Goal: Task Accomplishment & Management: Complete application form

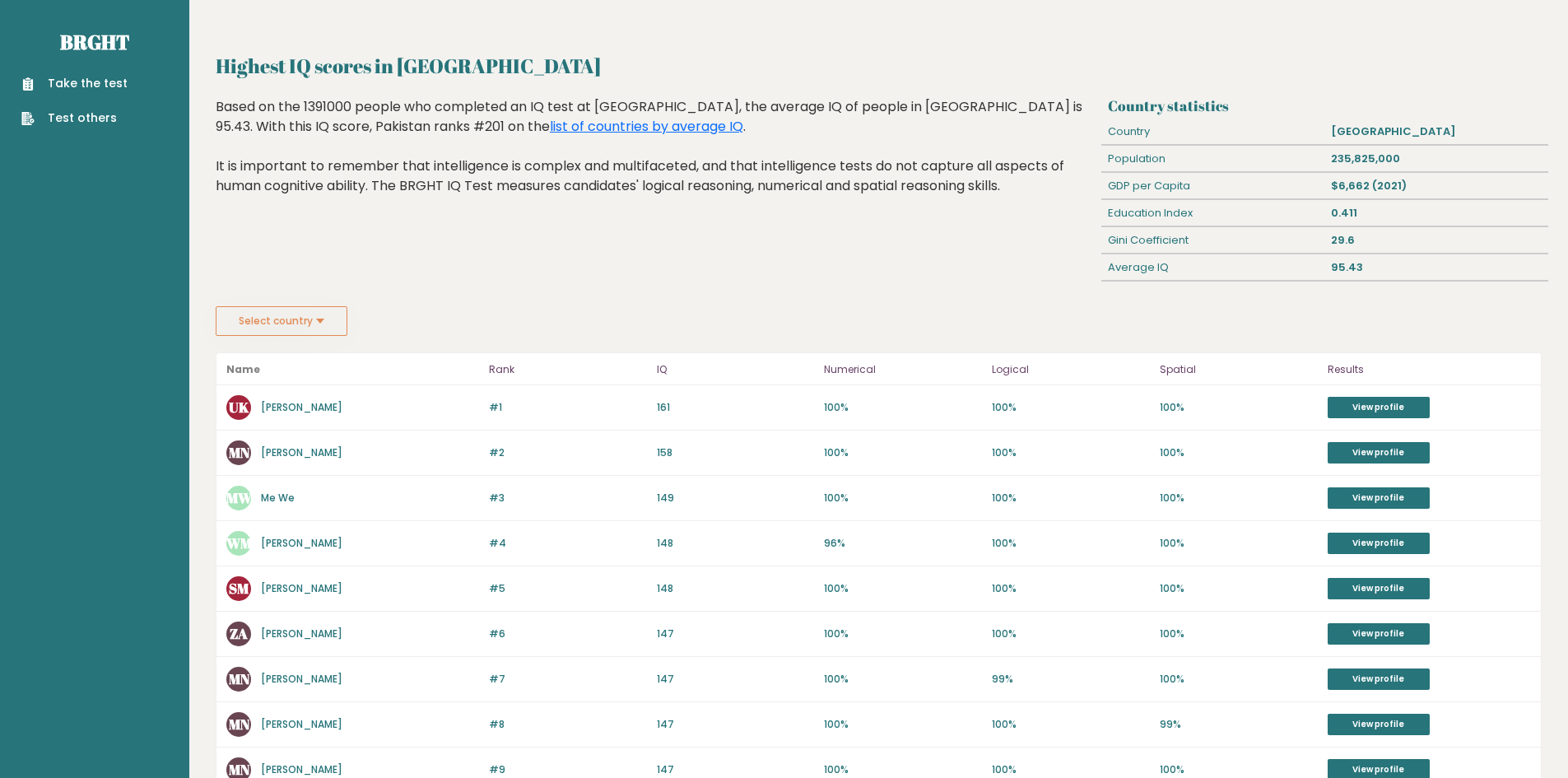
click at [1369, 396] on div "#1 UK Usman Khan 162 #1 161 100% 100% 100% View profile" at bounding box center [879, 408] width 1324 height 46
click at [1342, 416] on link "View profile" at bounding box center [1379, 407] width 102 height 21
click at [53, 65] on div "Take the test Test others" at bounding box center [95, 91] width 163 height 72
click at [64, 77] on link "Take the test" at bounding box center [74, 83] width 106 height 18
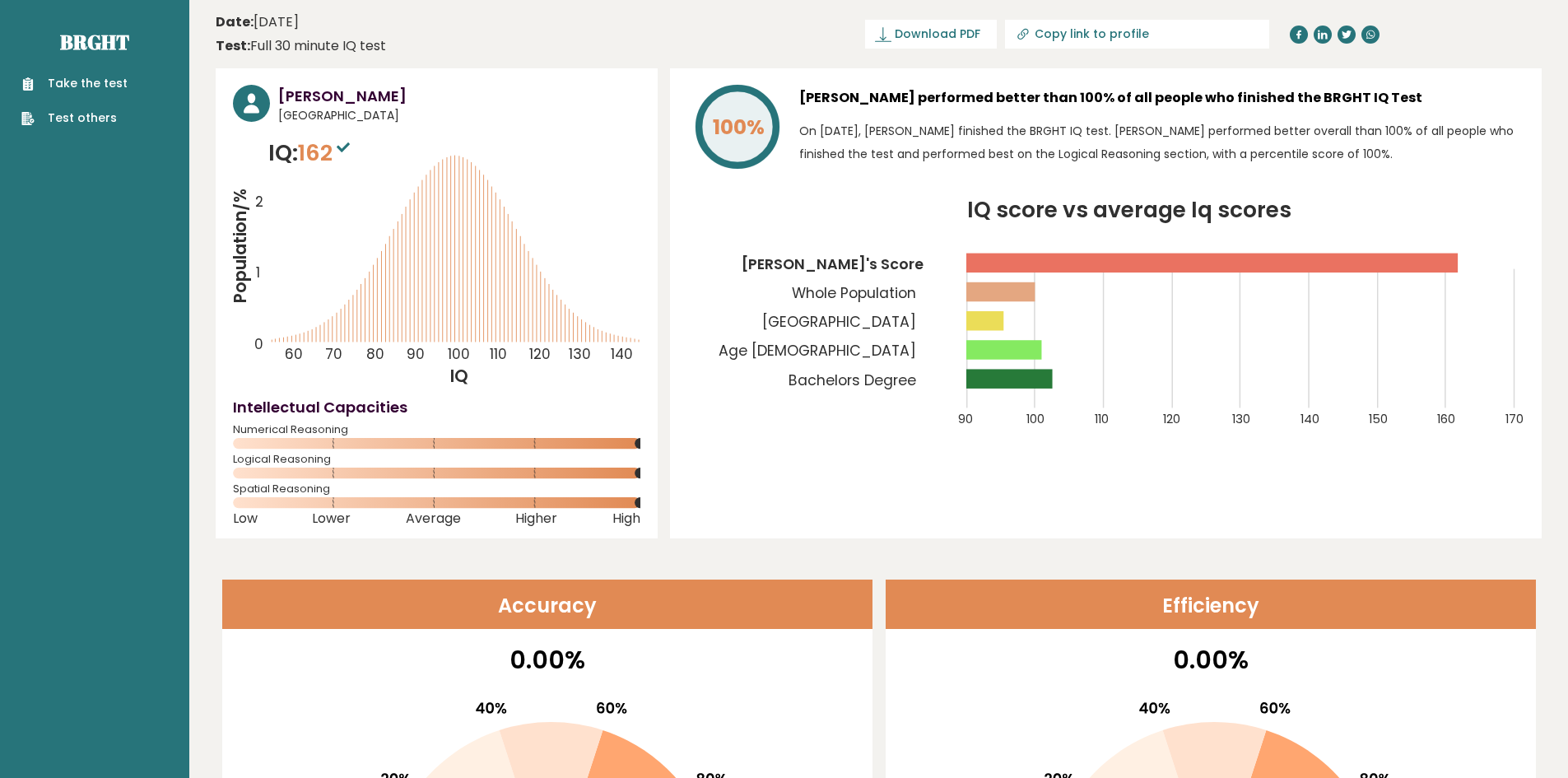
click at [1006, 288] on rect at bounding box center [1001, 292] width 68 height 19
click at [990, 342] on rect at bounding box center [1003, 350] width 75 height 19
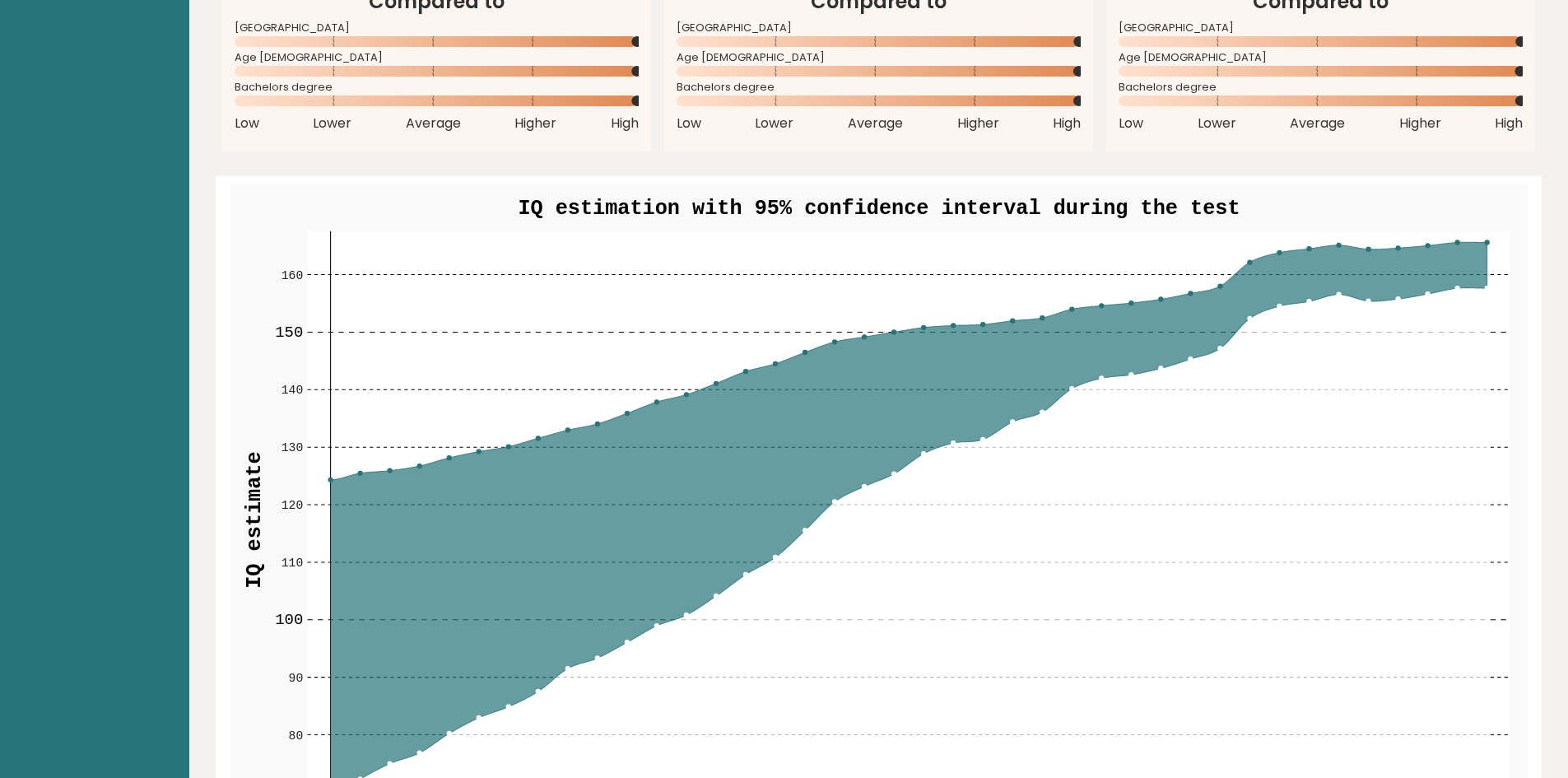
scroll to position [1646, 0]
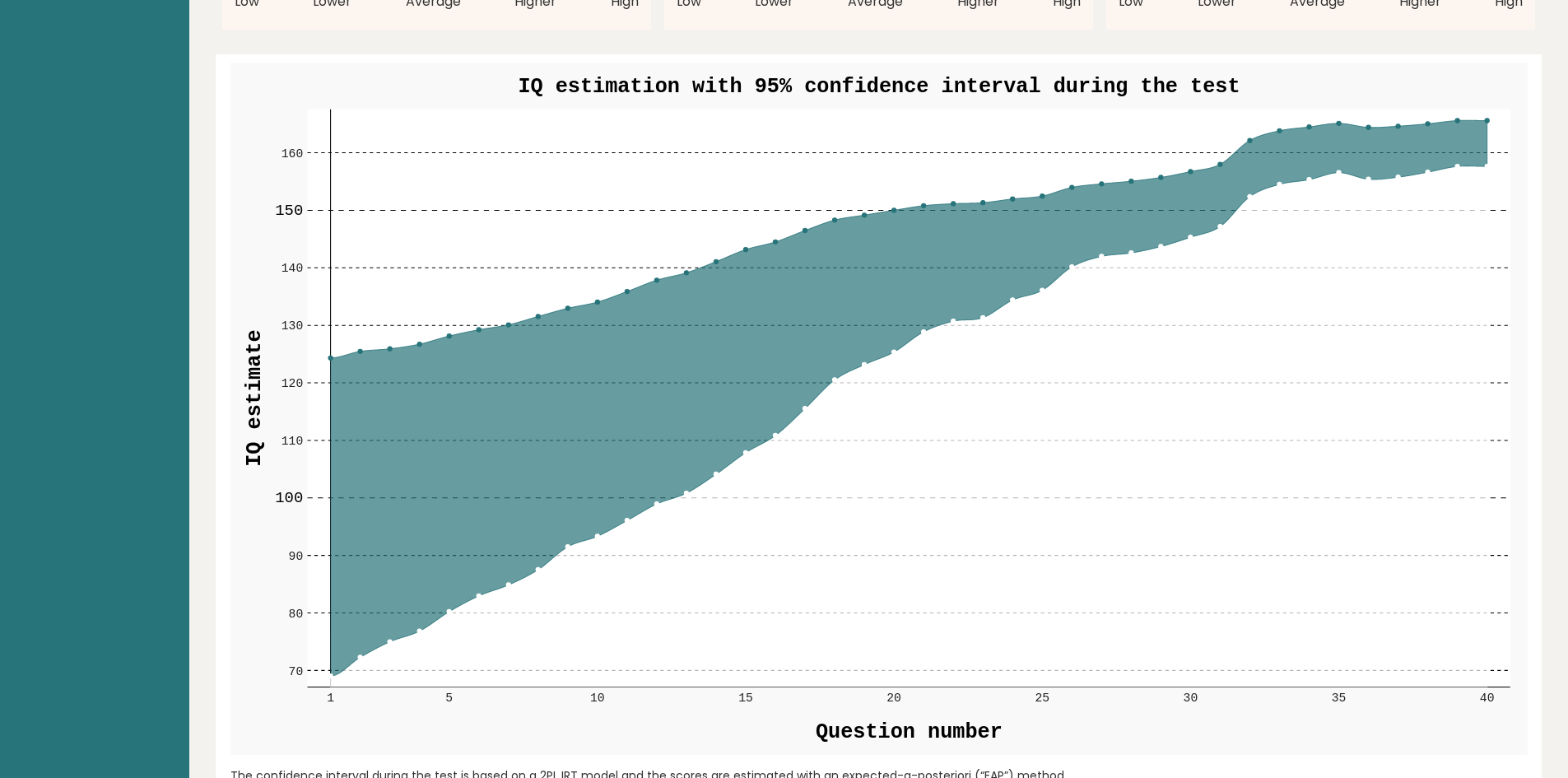
click at [476, 332] on circle at bounding box center [478, 330] width 4 height 4
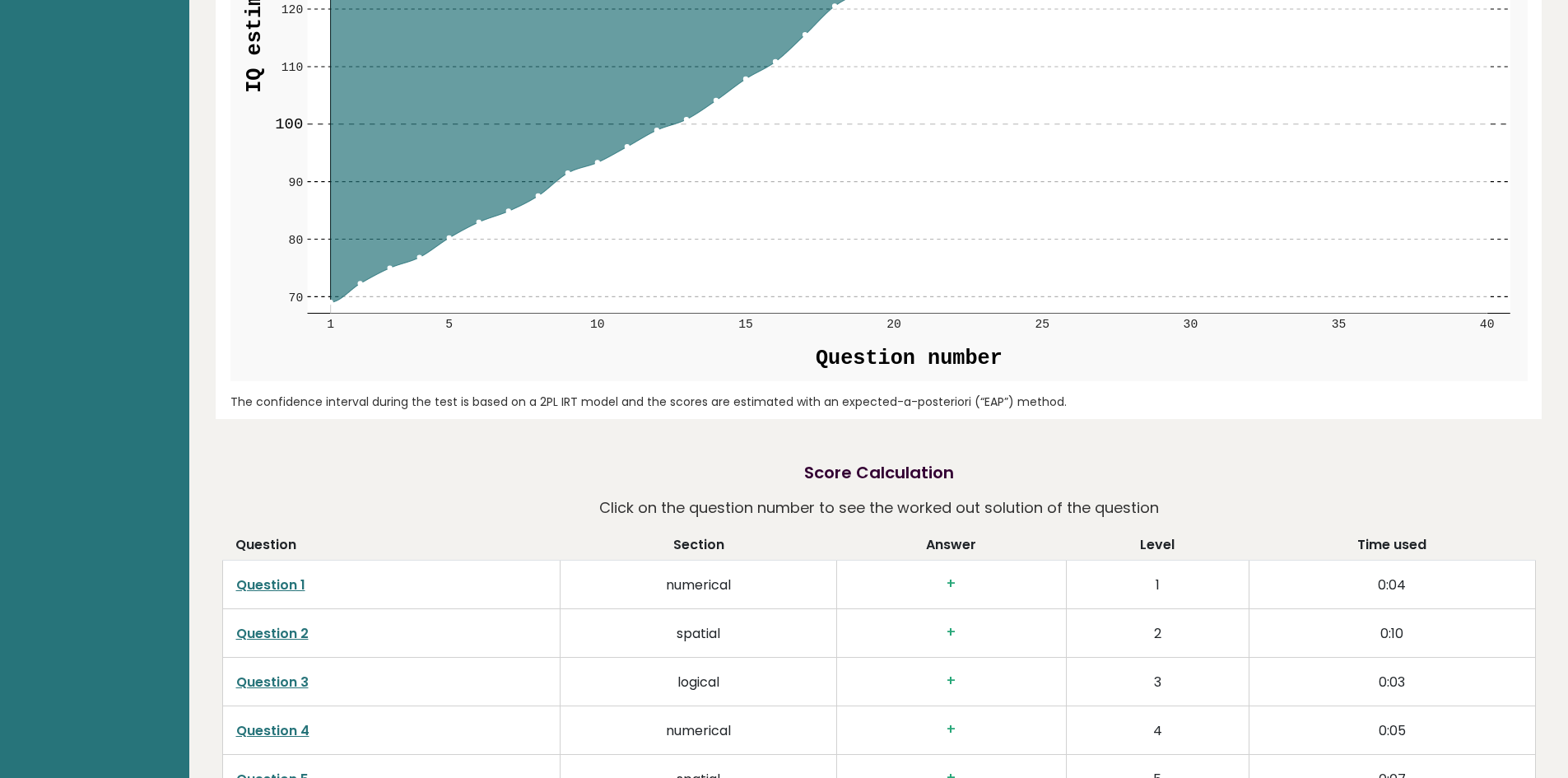
scroll to position [2305, 0]
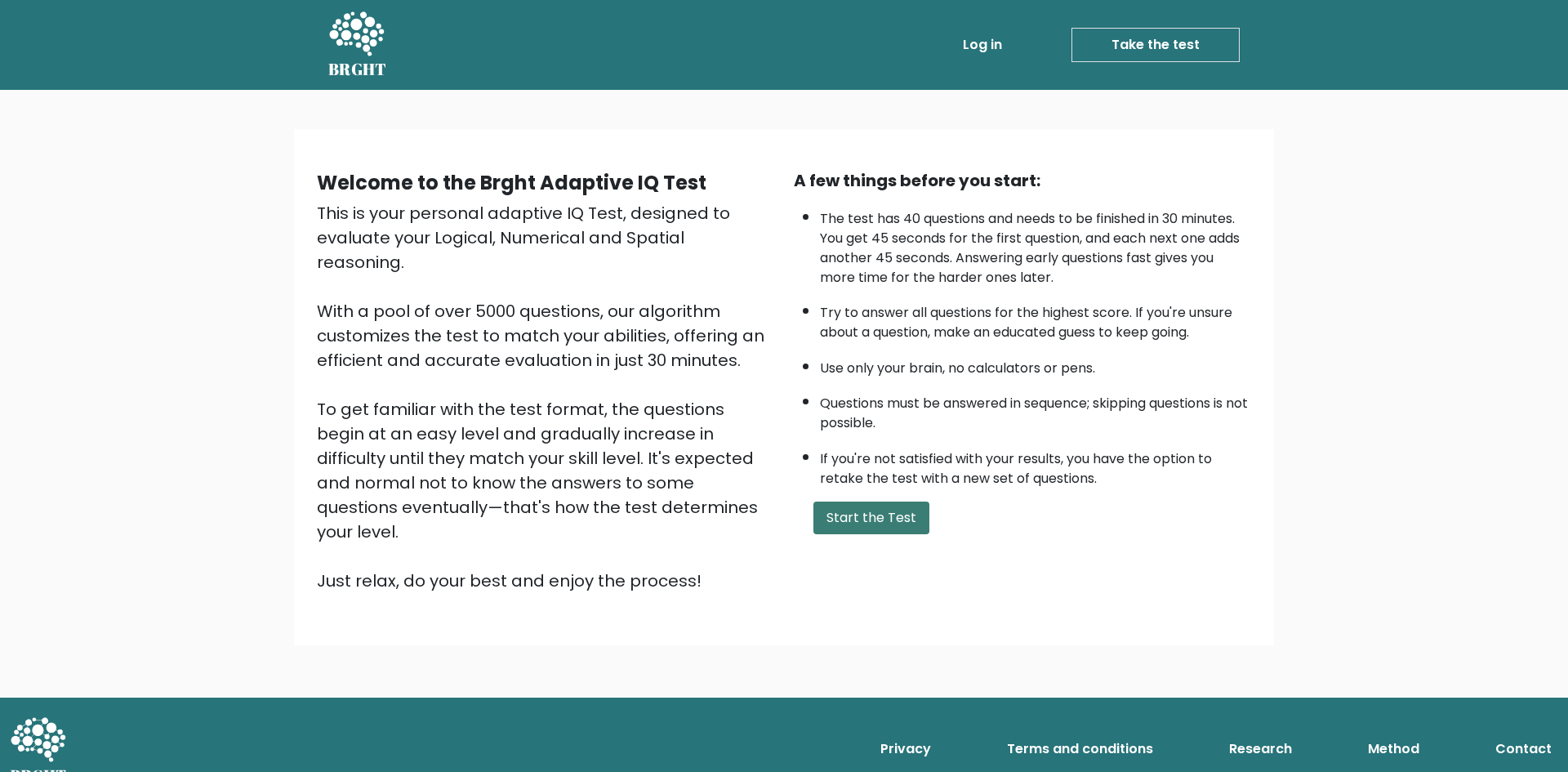
click at [817, 504] on button "Start the Test" at bounding box center [871, 518] width 116 height 33
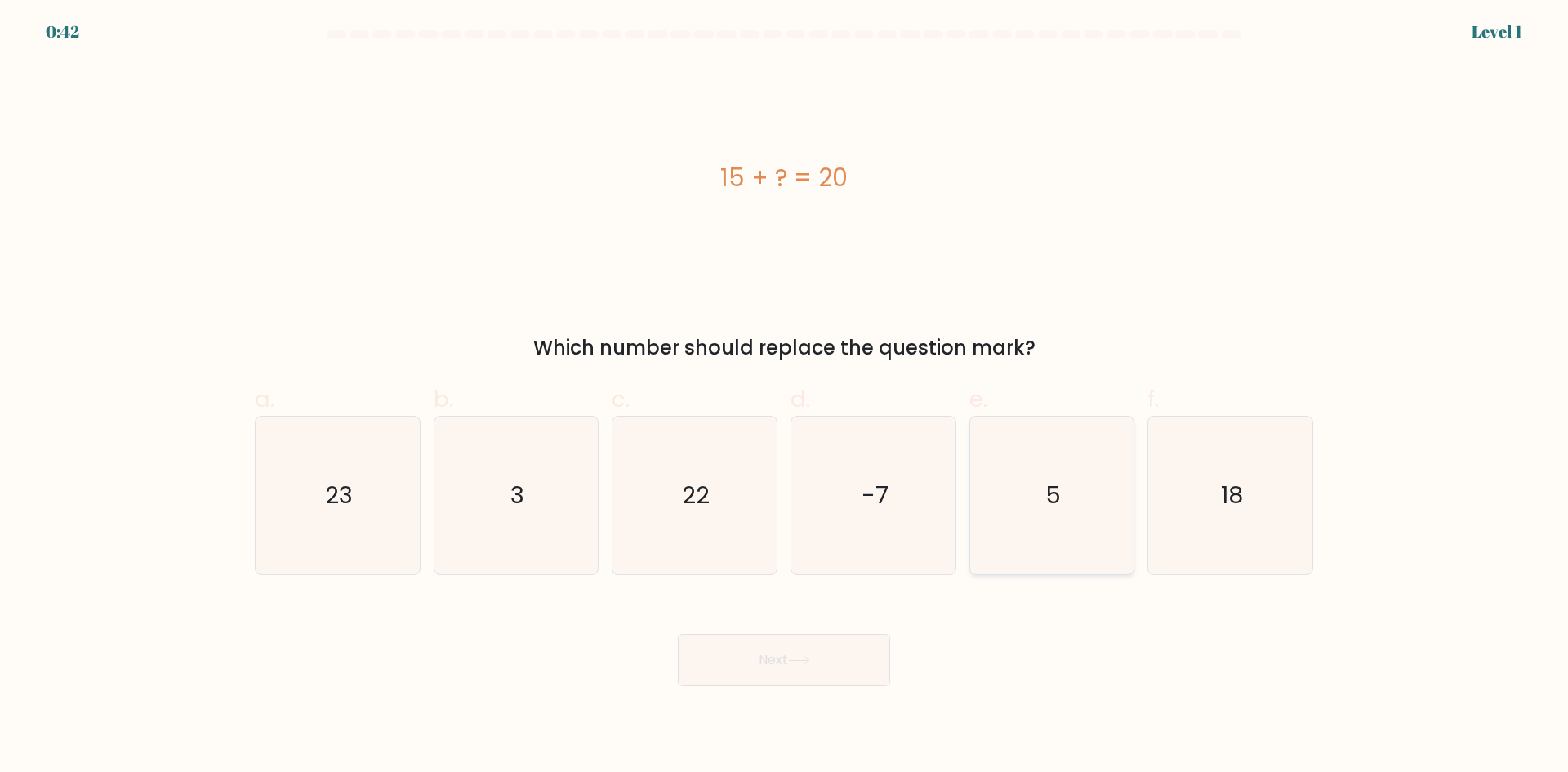
click at [979, 527] on icon "5" at bounding box center [1051, 495] width 157 height 158
click at [785, 397] on input "e. 5" at bounding box center [784, 392] width 1 height 10
radio input "true"
click at [801, 689] on body "0:41 Level 1 a." at bounding box center [784, 386] width 1568 height 772
click at [801, 683] on button "Next" at bounding box center [784, 660] width 212 height 52
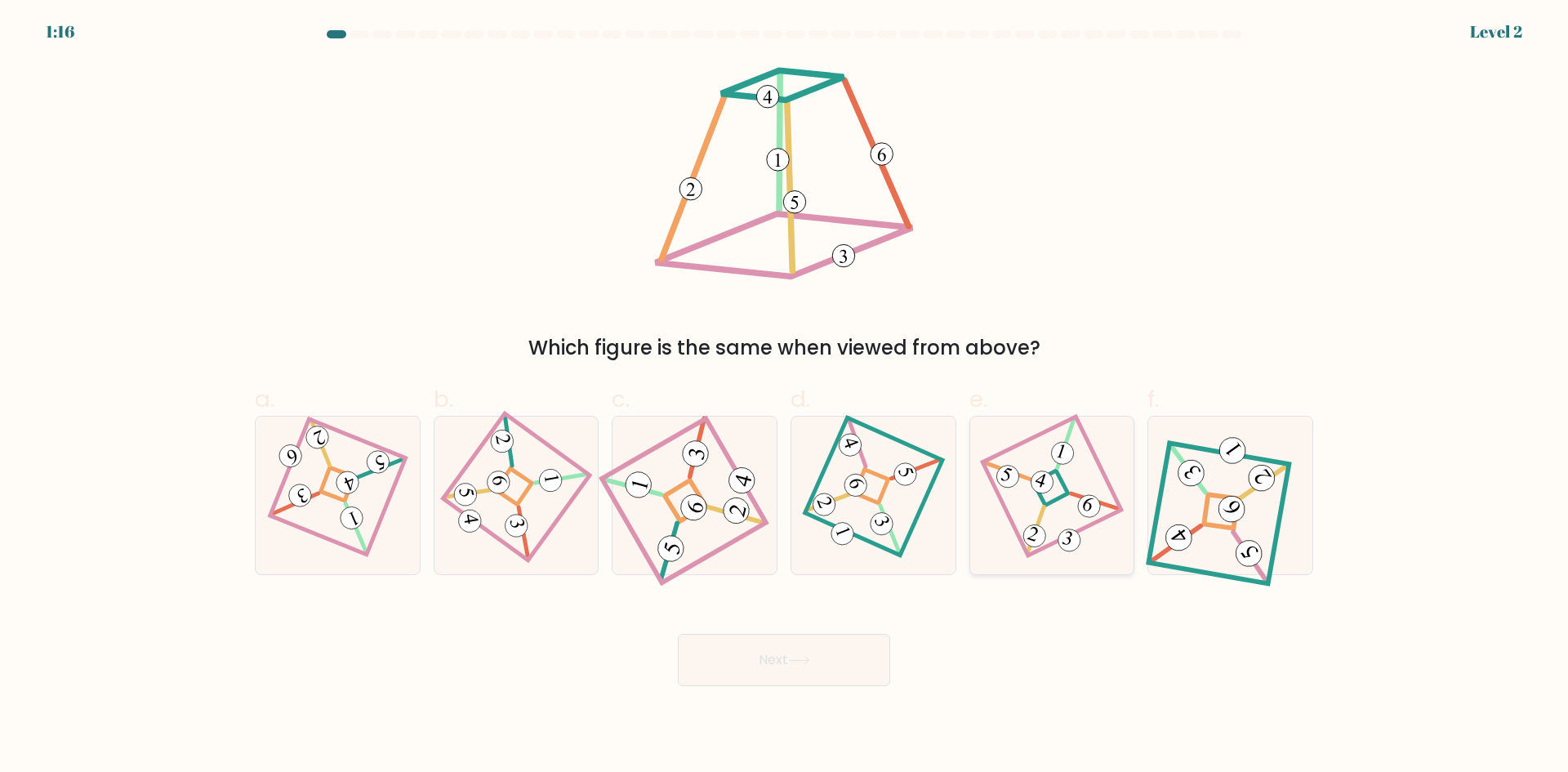
click at [1055, 497] on icon at bounding box center [1052, 494] width 108 height 126
click at [785, 397] on input "e." at bounding box center [784, 392] width 1 height 10
radio input "true"
click at [823, 648] on button "Next" at bounding box center [784, 660] width 212 height 52
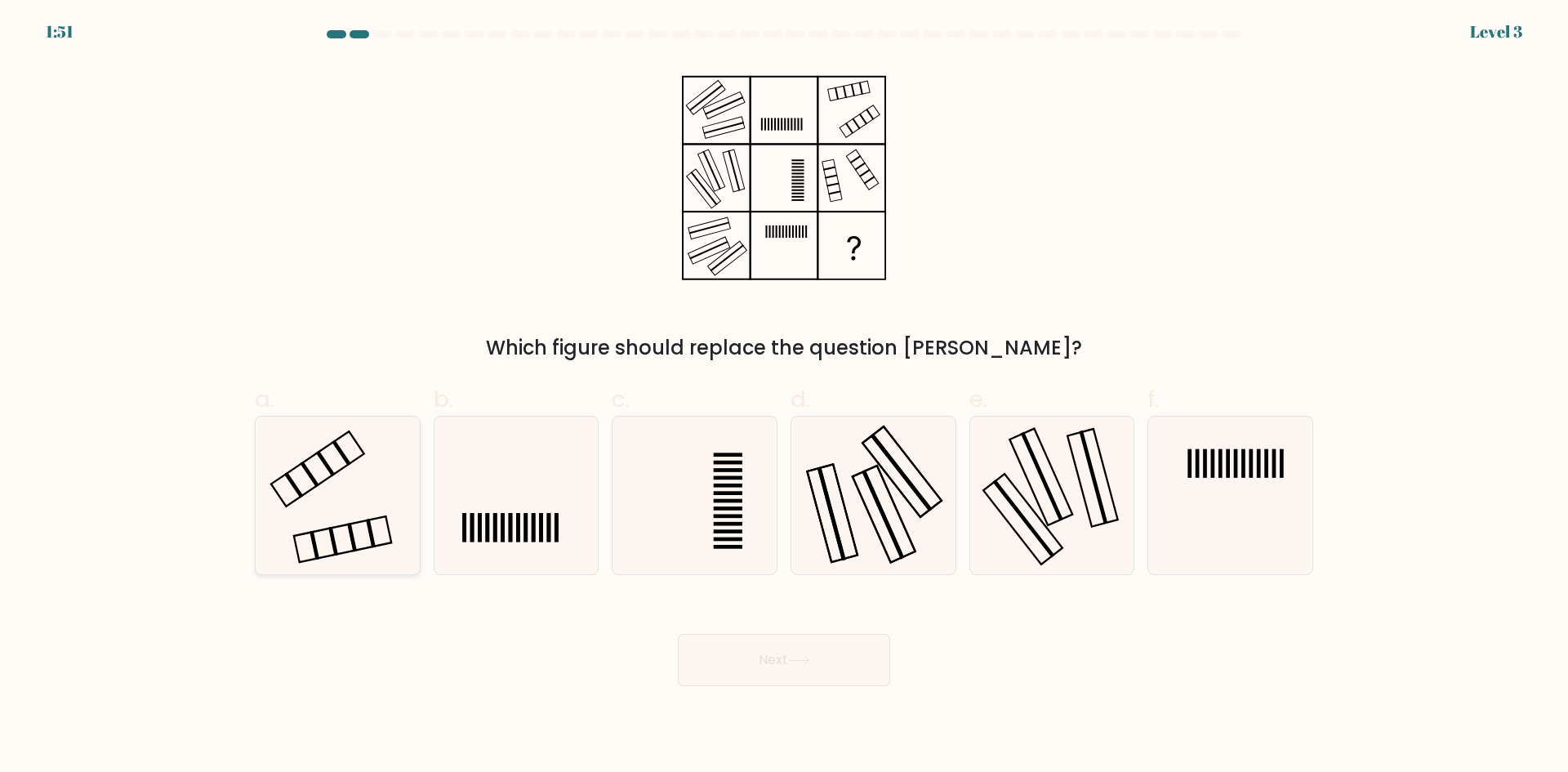
click at [379, 500] on icon at bounding box center [338, 495] width 157 height 158
click at [784, 397] on input "a." at bounding box center [784, 392] width 1 height 10
radio input "true"
click at [783, 677] on button "Next" at bounding box center [784, 660] width 212 height 52
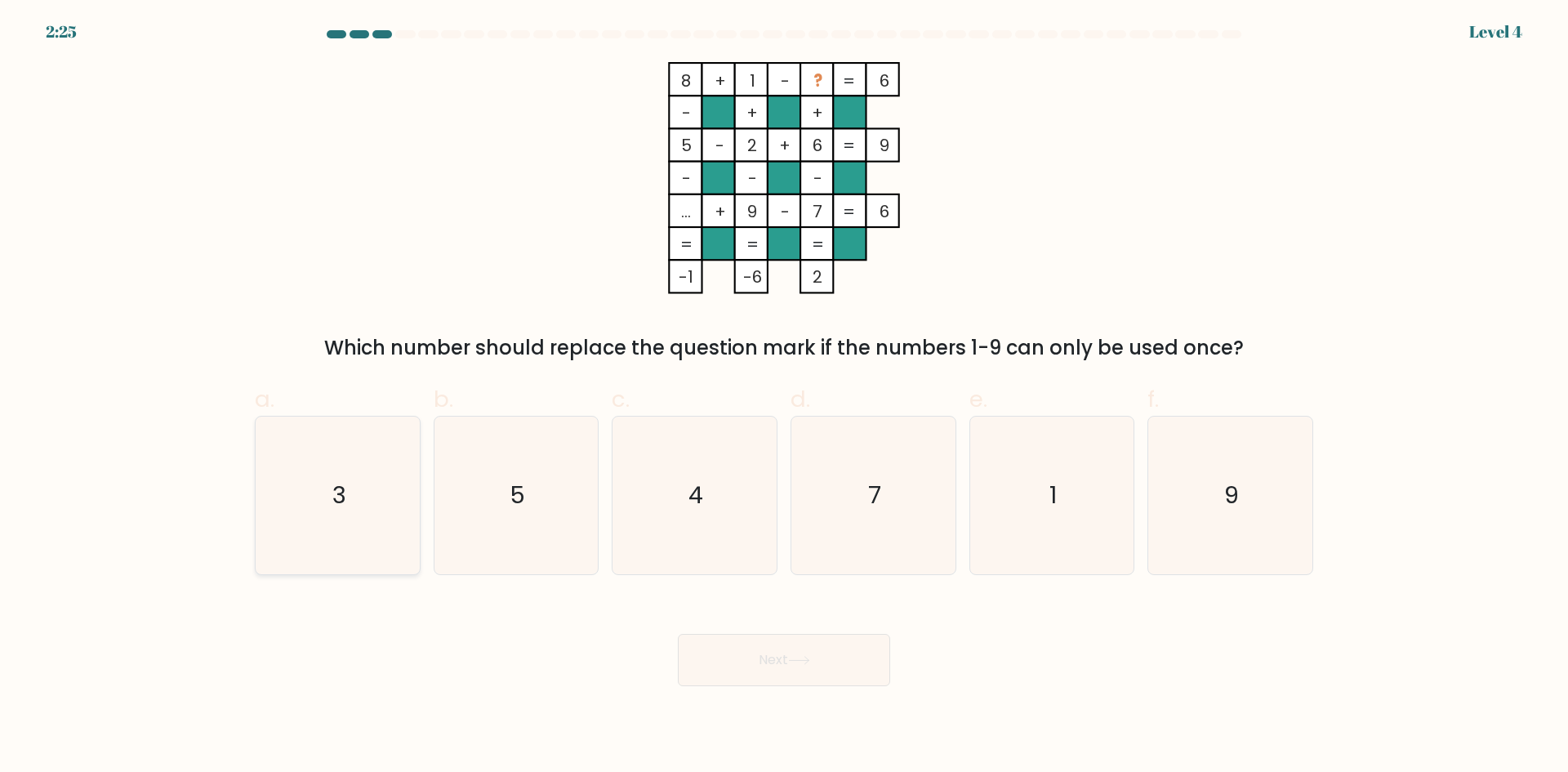
click at [352, 495] on icon "3" at bounding box center [338, 495] width 157 height 158
click at [784, 397] on input "a. 3" at bounding box center [784, 392] width 1 height 10
radio input "true"
click at [787, 644] on button "Next" at bounding box center [784, 660] width 212 height 52
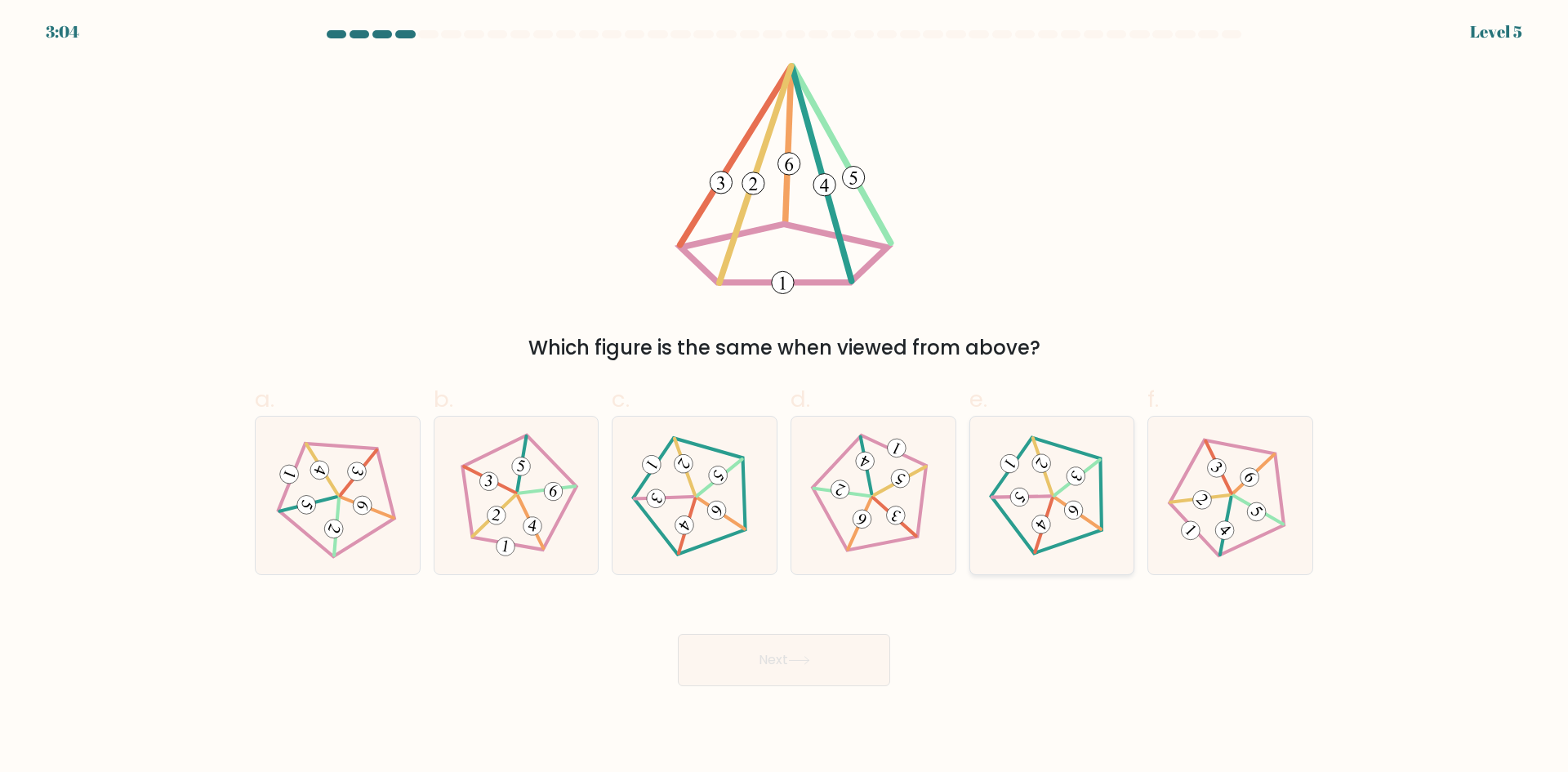
click at [1029, 522] on icon at bounding box center [1052, 494] width 126 height 126
click at [785, 397] on input "e." at bounding box center [784, 392] width 1 height 10
radio input "true"
click at [1204, 504] on 633 at bounding box center [1202, 500] width 26 height 26
click at [785, 397] on input "f." at bounding box center [784, 392] width 1 height 10
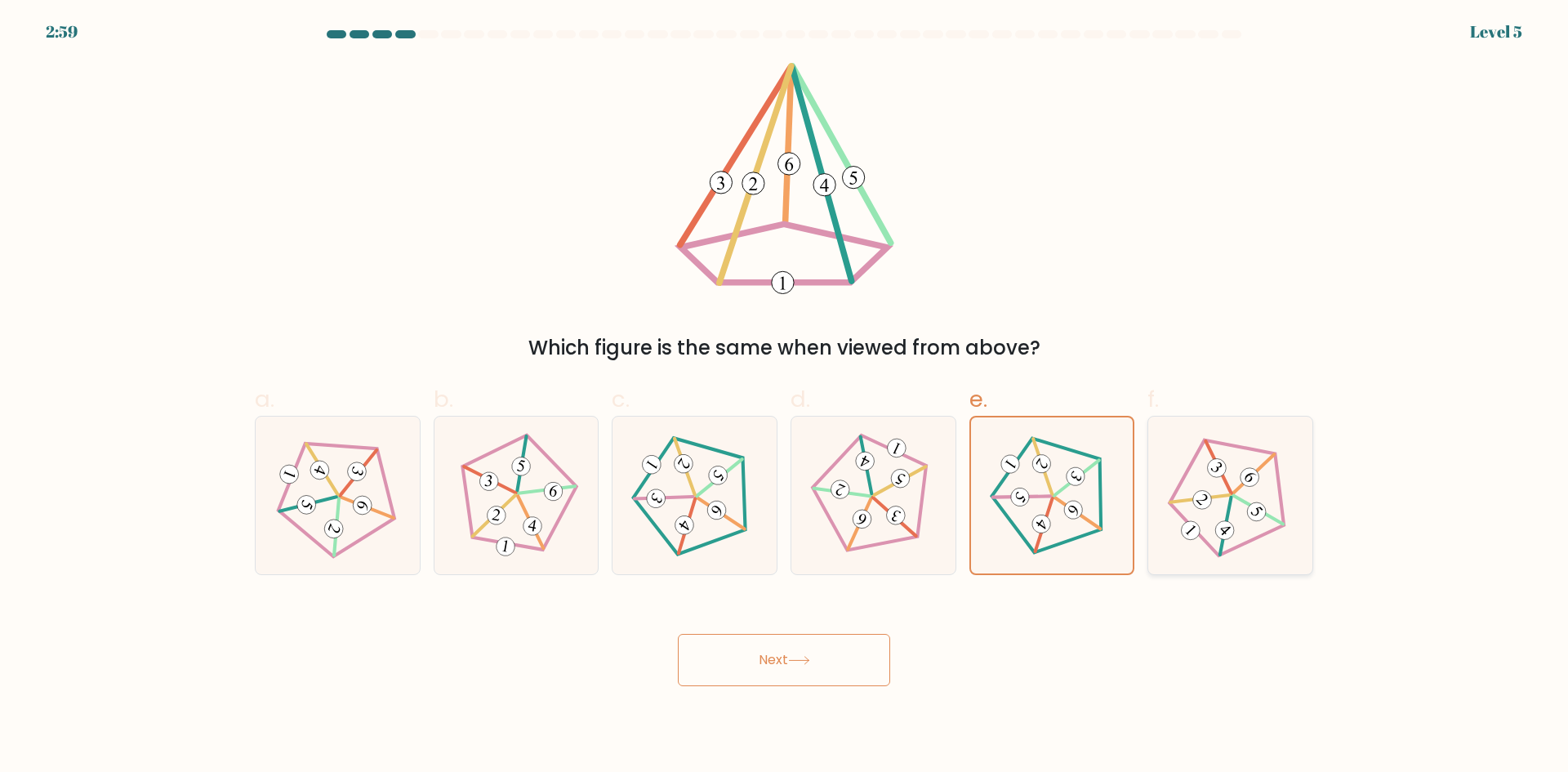
radio input "true"
click at [861, 662] on button "Next" at bounding box center [784, 660] width 212 height 52
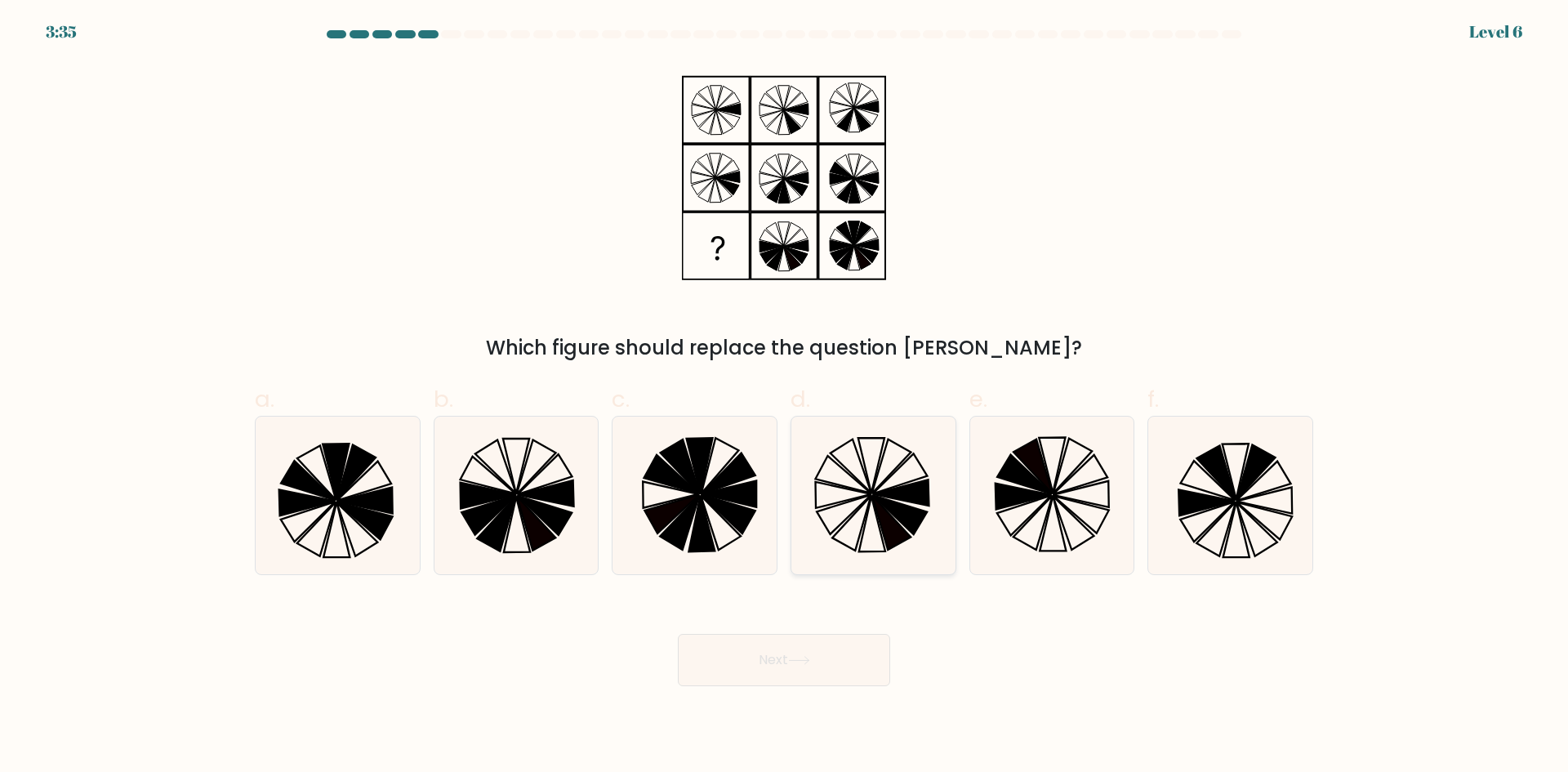
click at [822, 499] on icon at bounding box center [873, 495] width 157 height 158
click at [785, 397] on input "d." at bounding box center [784, 392] width 1 height 10
radio input "true"
click at [1049, 506] on icon at bounding box center [1033, 522] width 39 height 55
click at [785, 397] on input "e." at bounding box center [784, 392] width 1 height 10
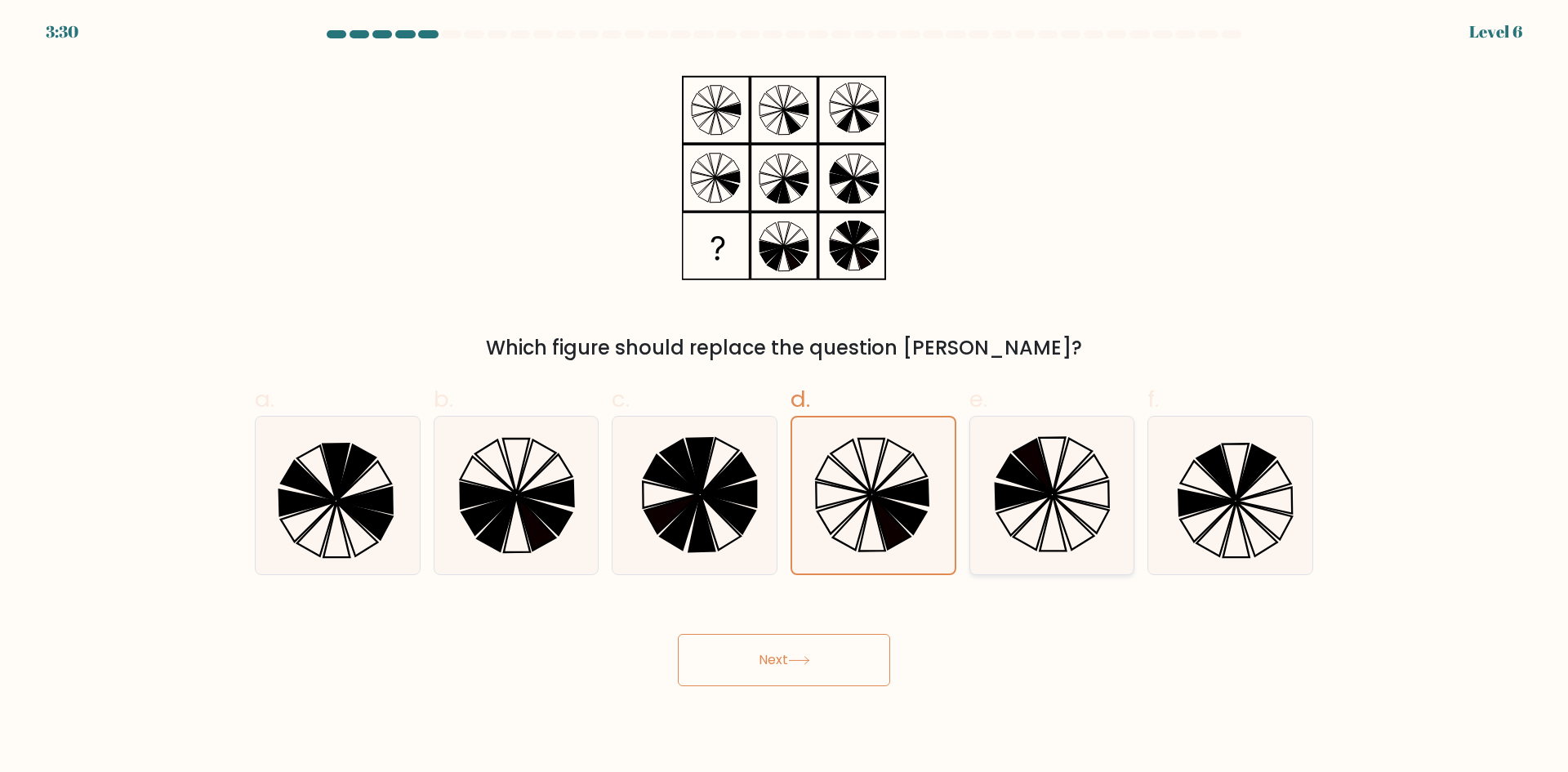
radio input "true"
click at [774, 661] on button "Next" at bounding box center [784, 660] width 212 height 52
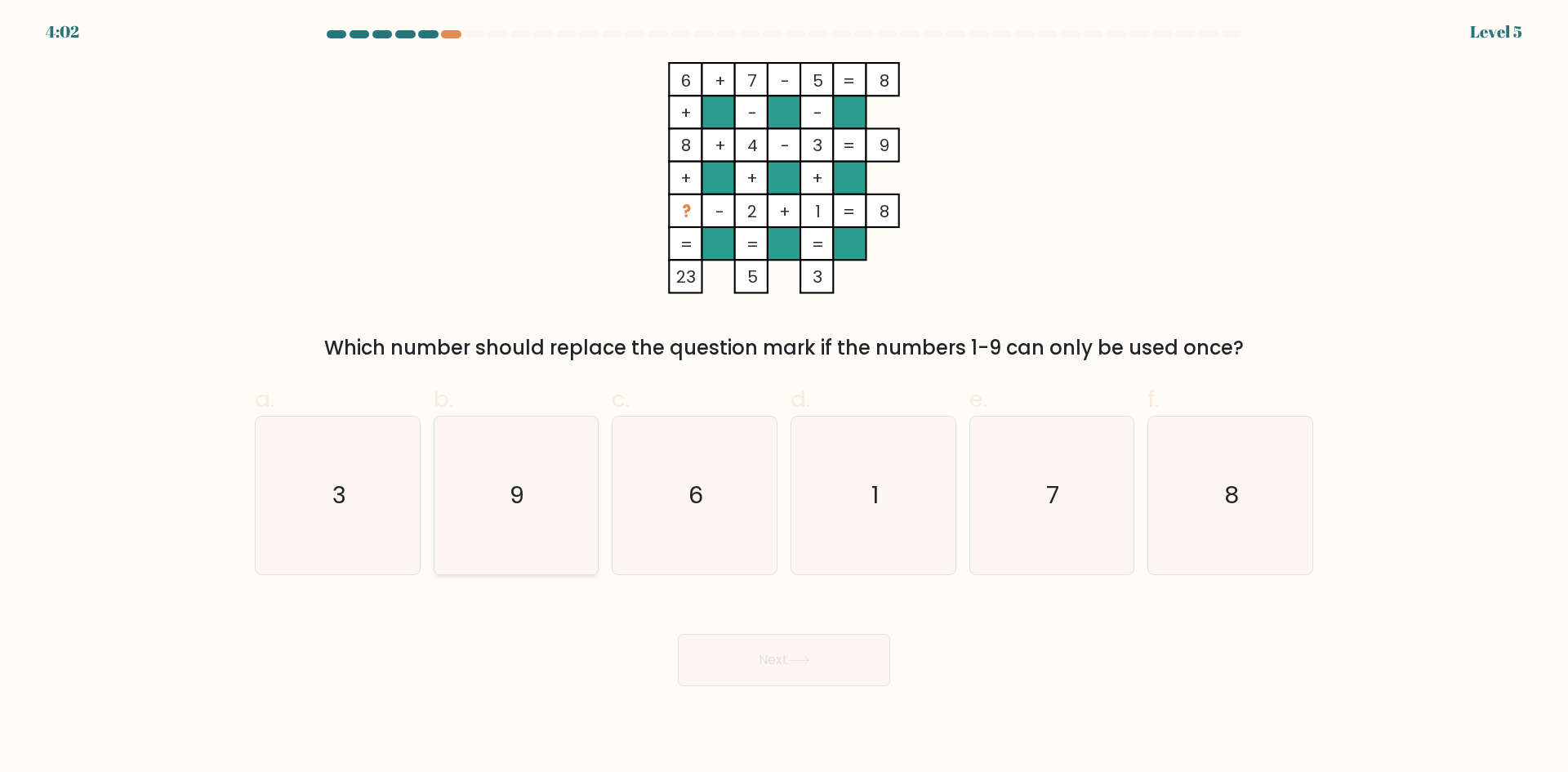
click at [573, 491] on icon "9" at bounding box center [515, 495] width 157 height 158
click at [784, 397] on input "b. 9" at bounding box center [784, 392] width 1 height 10
radio input "true"
click at [764, 672] on button "Next" at bounding box center [784, 660] width 212 height 52
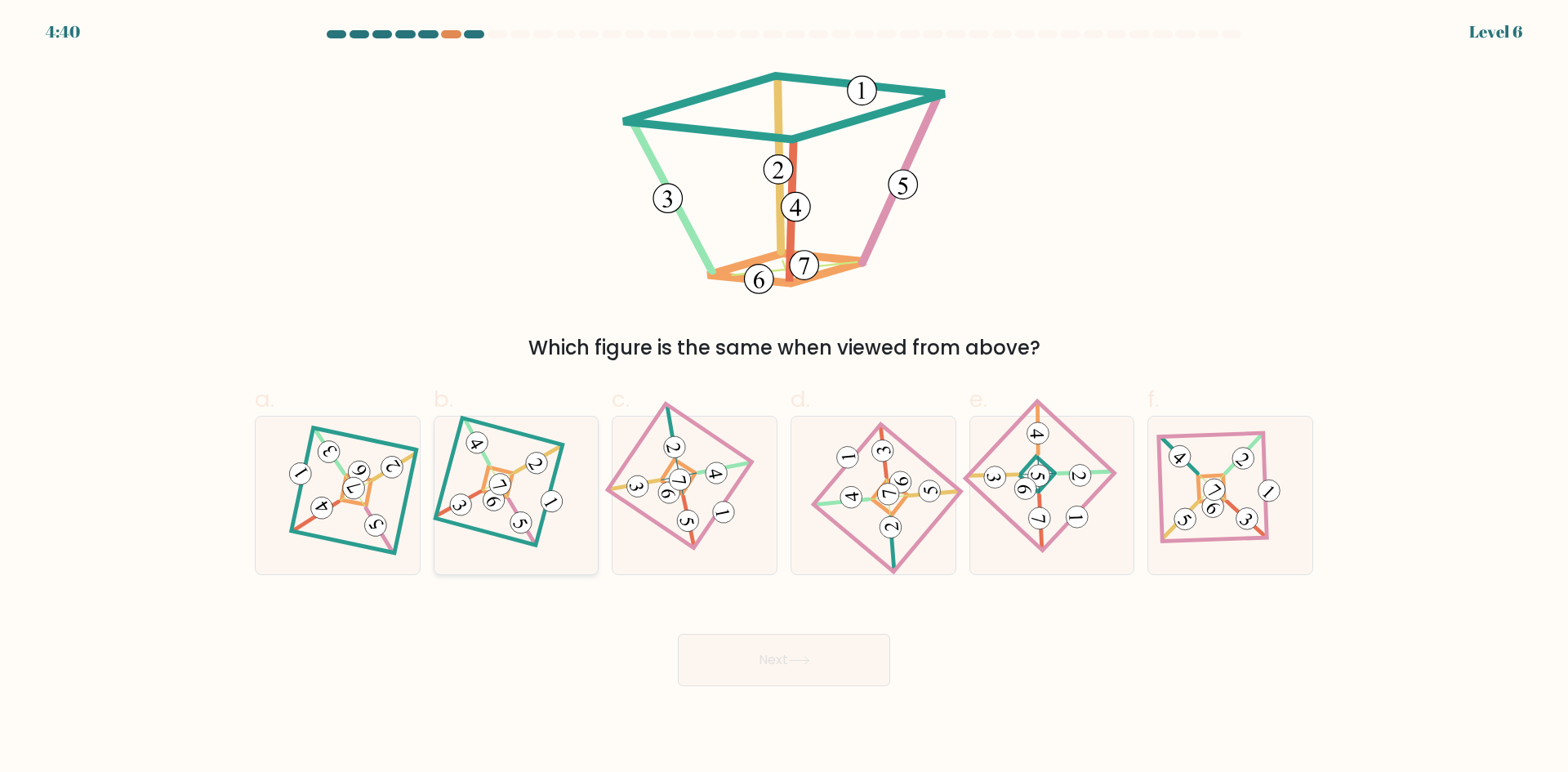
click at [544, 478] on icon at bounding box center [516, 494] width 109 height 126
click at [784, 397] on input "b." at bounding box center [784, 392] width 1 height 10
radio input "true"
click at [751, 663] on button "Next" at bounding box center [784, 660] width 212 height 52
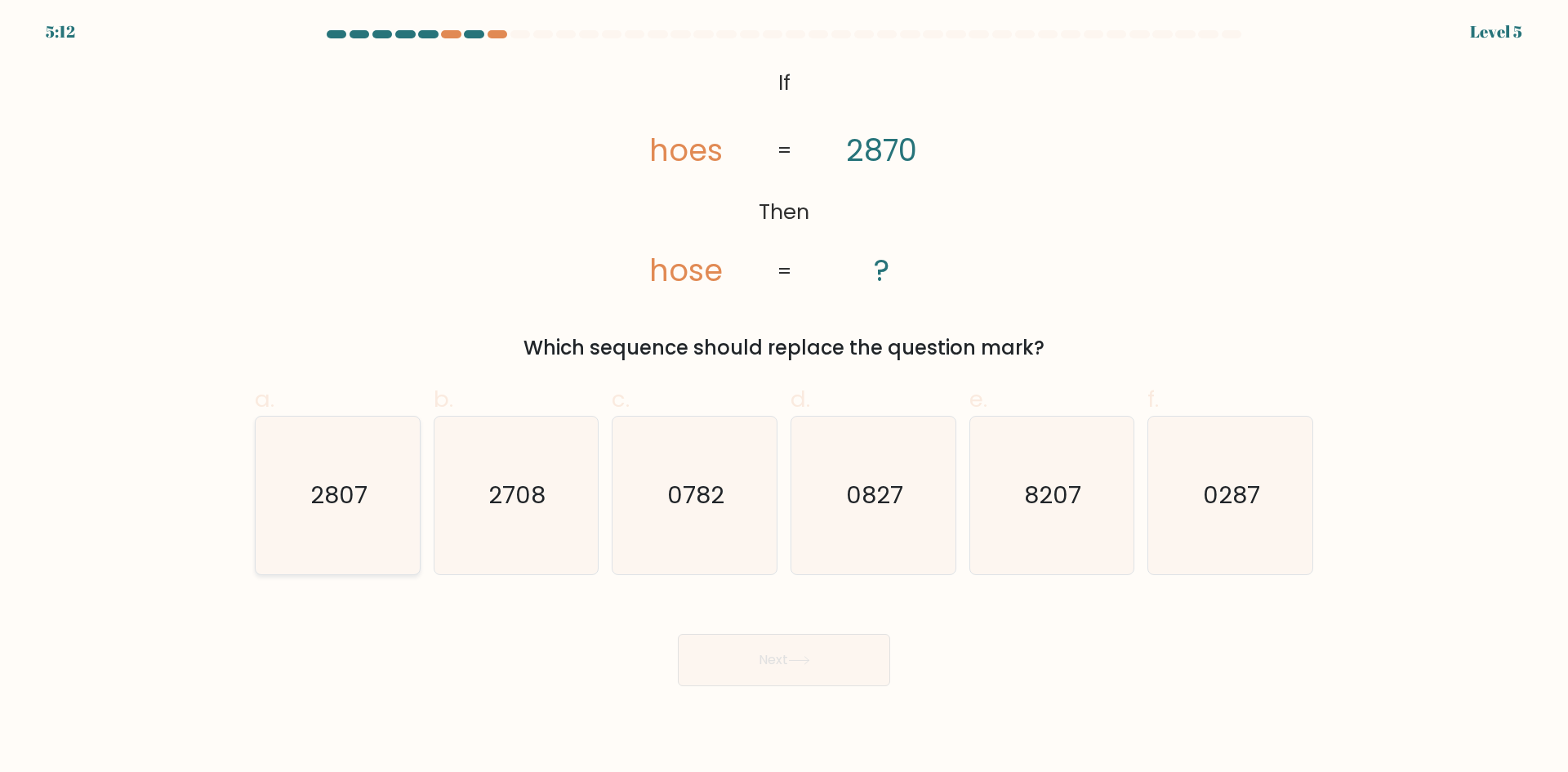
click at [372, 515] on icon "2807" at bounding box center [338, 495] width 157 height 158
click at [784, 397] on input "a. 2807" at bounding box center [784, 392] width 1 height 10
radio input "true"
click at [798, 652] on button "Next" at bounding box center [784, 660] width 212 height 52
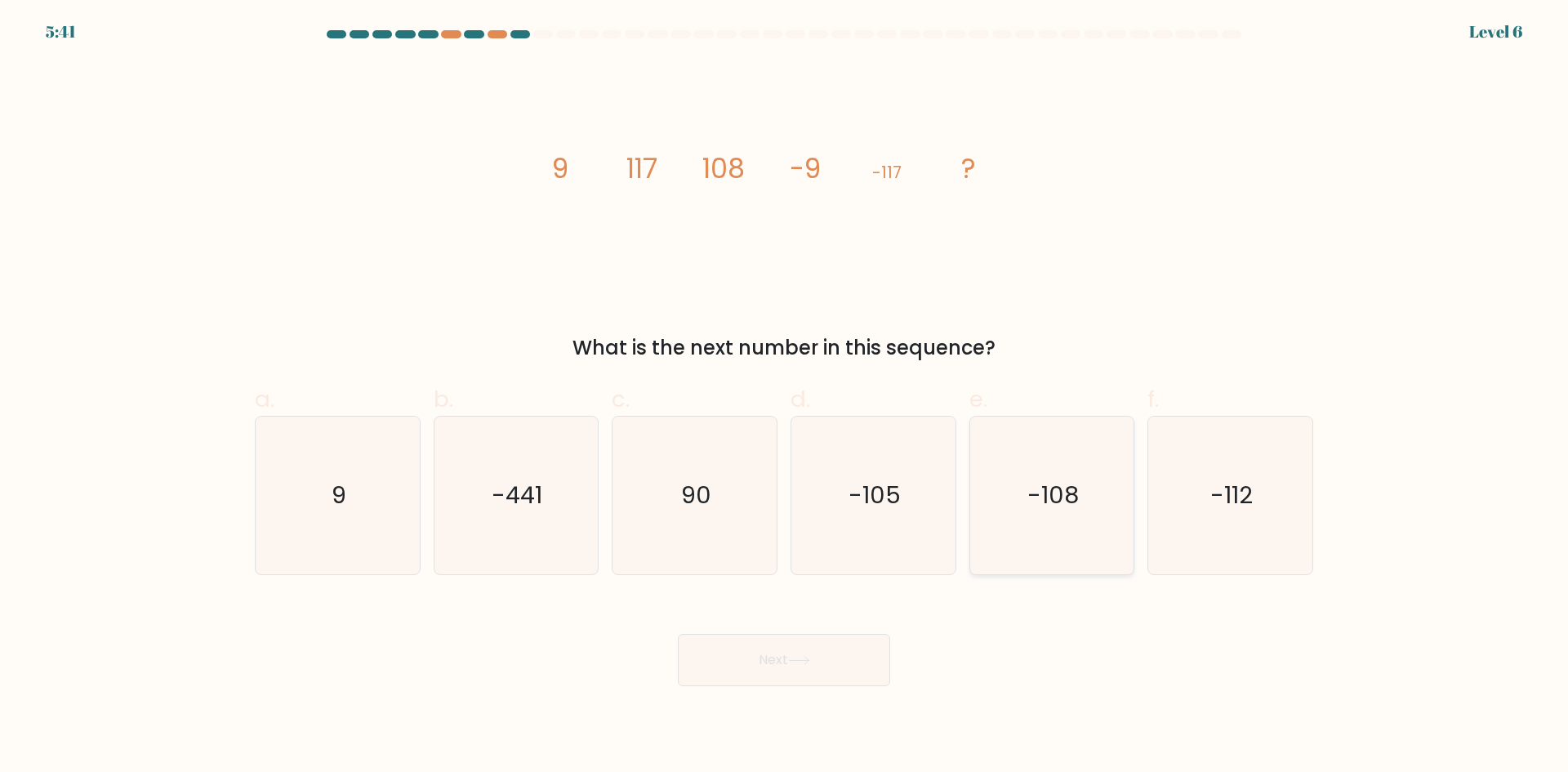
click at [1033, 494] on text "-108" at bounding box center [1053, 495] width 51 height 33
click at [785, 397] on input "e. -108" at bounding box center [784, 392] width 1 height 10
radio input "true"
click at [472, 480] on icon "-441" at bounding box center [515, 495] width 157 height 158
click at [784, 397] on input "b. -441" at bounding box center [784, 392] width 1 height 10
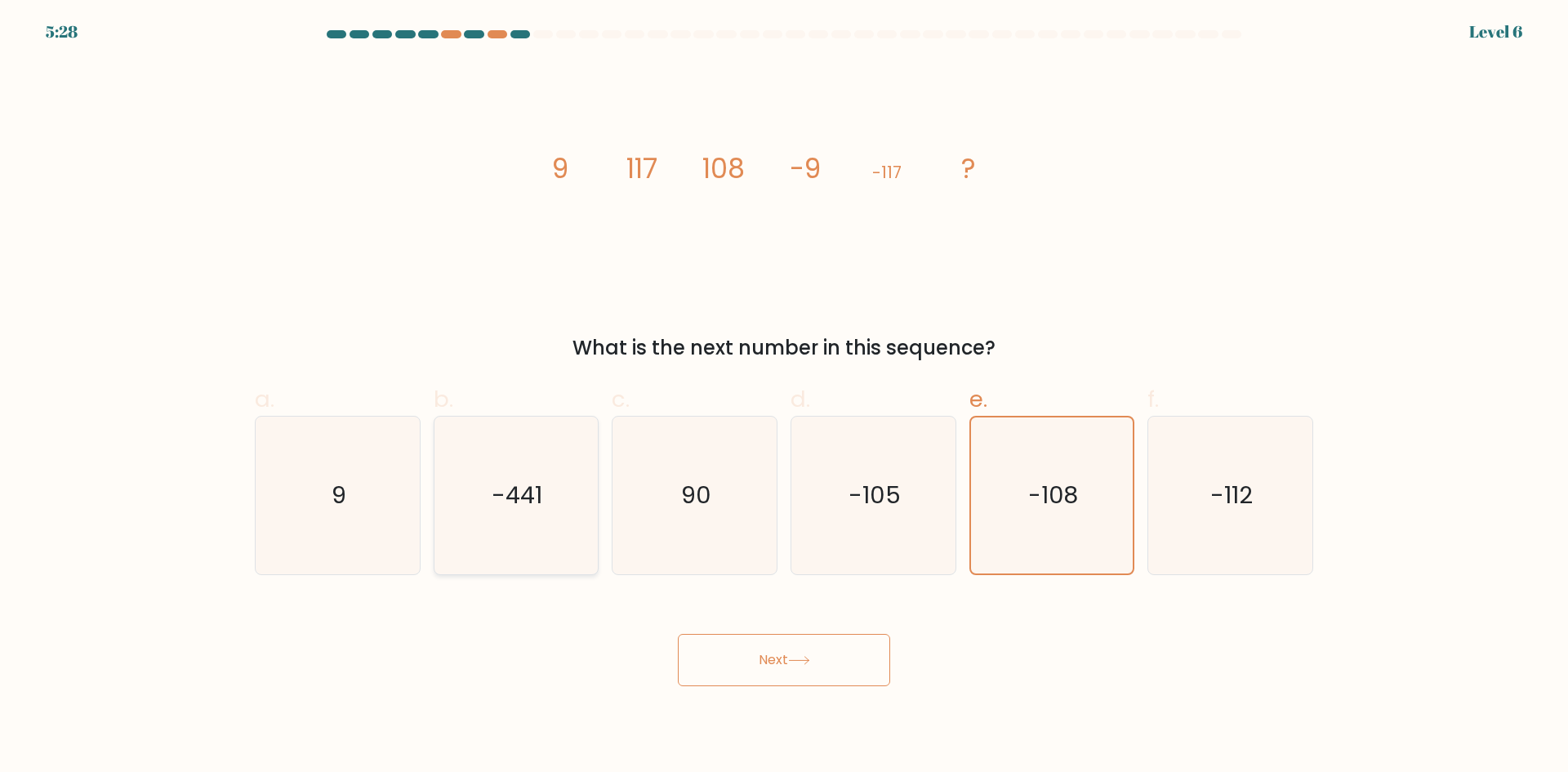
radio input "true"
click at [1042, 517] on icon "-108" at bounding box center [1051, 495] width 157 height 158
click at [785, 397] on input "e. -108" at bounding box center [784, 392] width 1 height 10
radio input "true"
click at [1198, 497] on icon "-112" at bounding box center [1230, 495] width 157 height 158
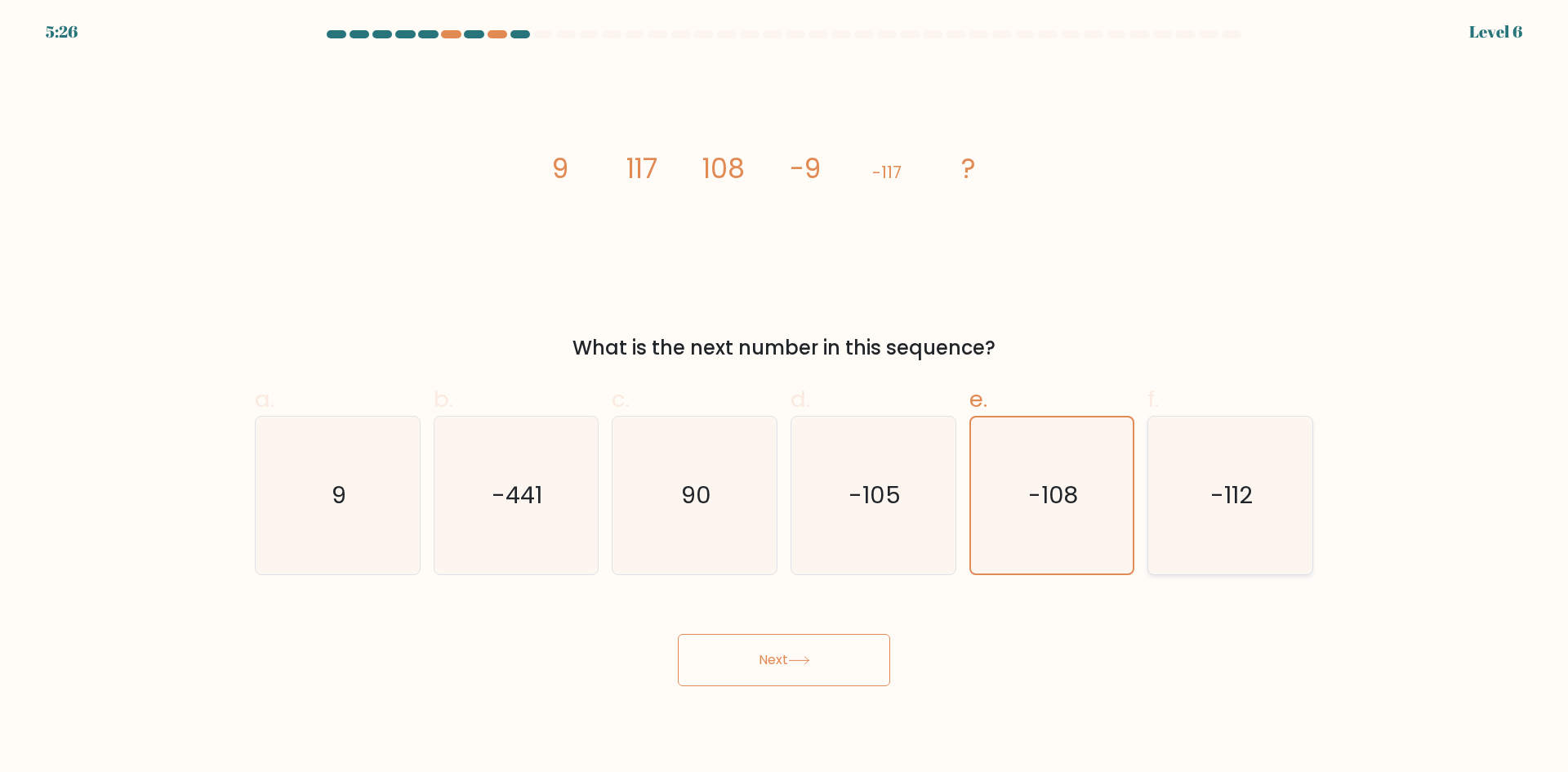
click at [785, 397] on input "f. -112" at bounding box center [784, 392] width 1 height 10
radio input "true"
click at [1027, 484] on icon "-108" at bounding box center [1051, 495] width 157 height 158
click at [785, 397] on input "e. -108" at bounding box center [784, 392] width 1 height 10
radio input "true"
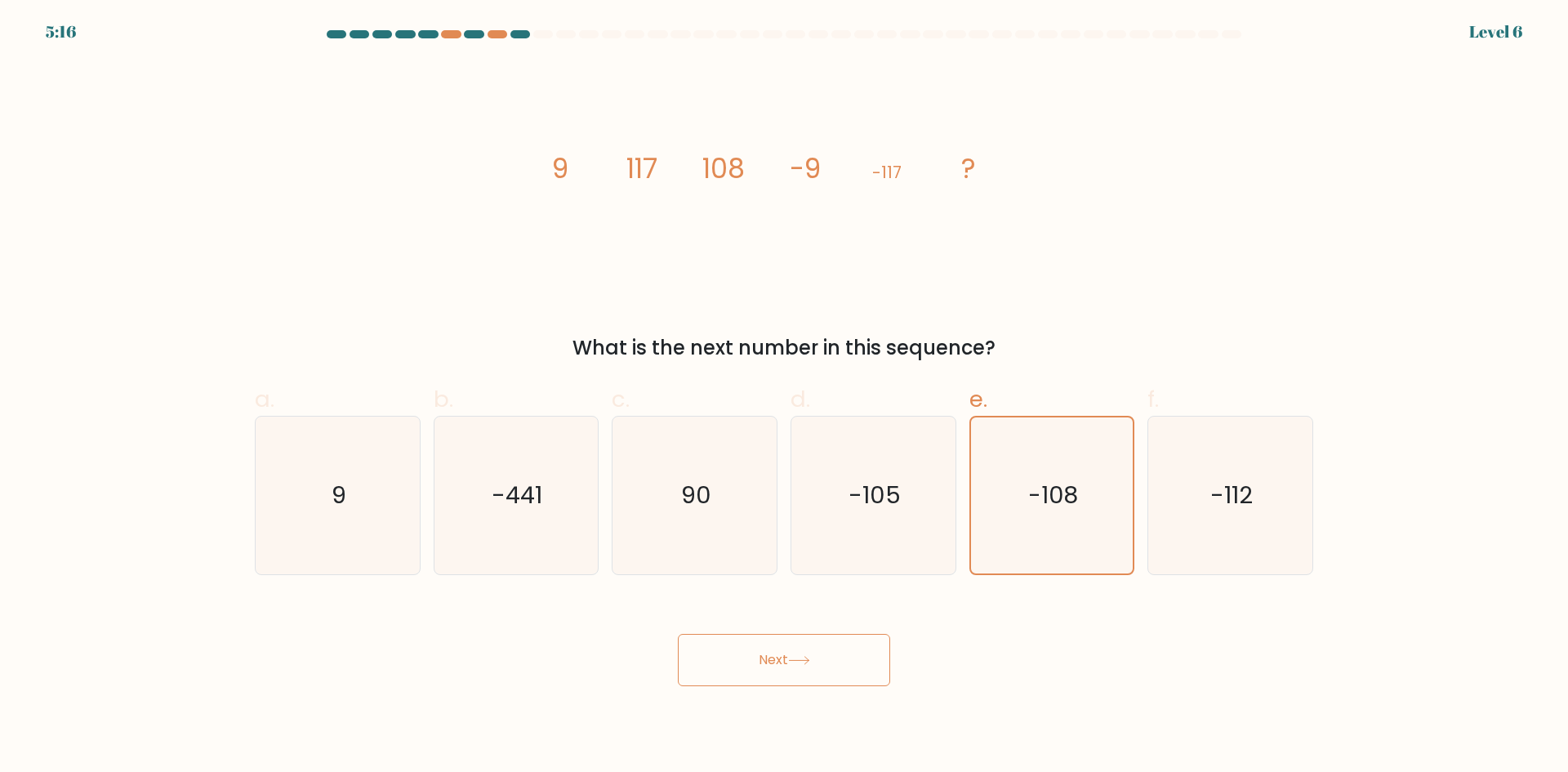
click at [753, 671] on button "Next" at bounding box center [784, 660] width 212 height 52
